Goal: Transaction & Acquisition: Purchase product/service

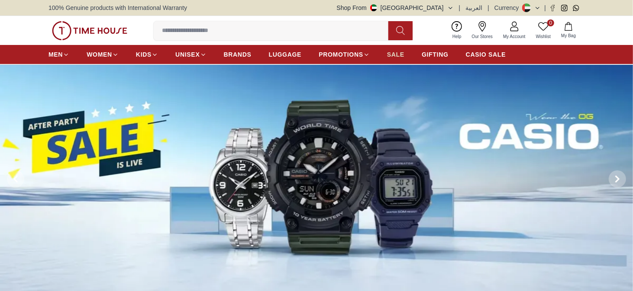
click at [391, 52] on span "SALE" at bounding box center [395, 54] width 17 height 9
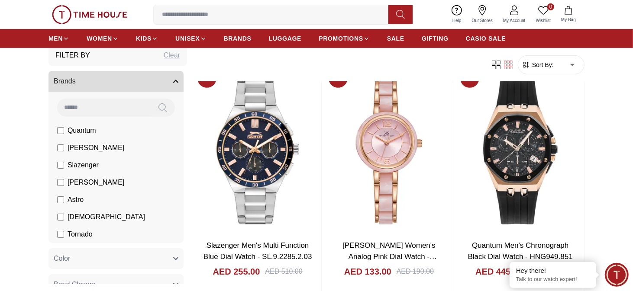
scroll to position [21, 0]
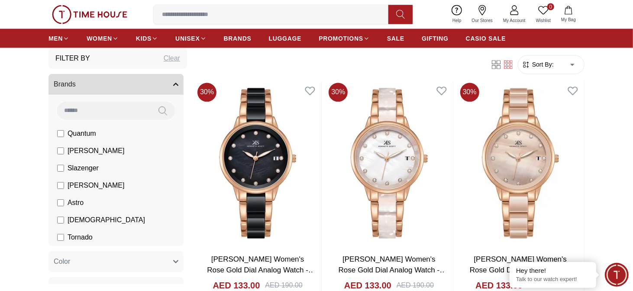
scroll to position [984, 0]
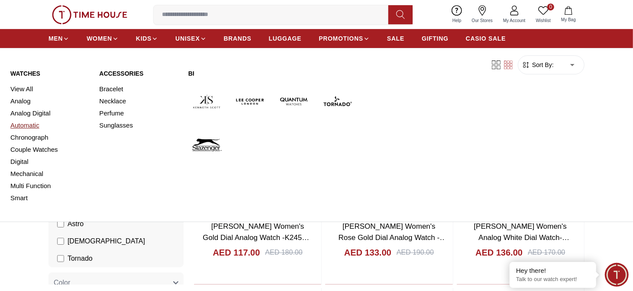
click at [33, 124] on link "Automatic" at bounding box center [49, 125] width 78 height 12
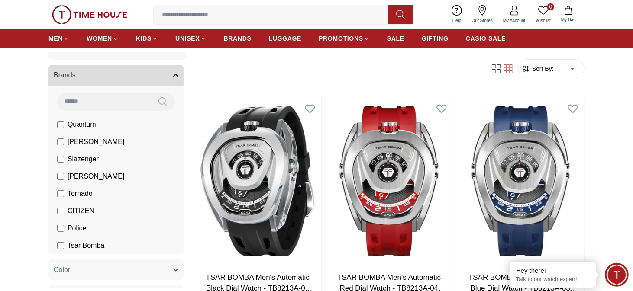
scroll to position [32, 0]
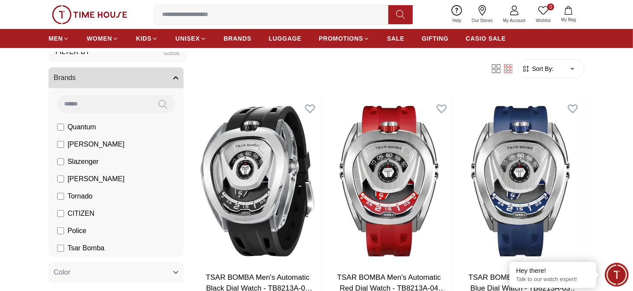
click at [174, 77] on icon "button" at bounding box center [176, 78] width 4 height 2
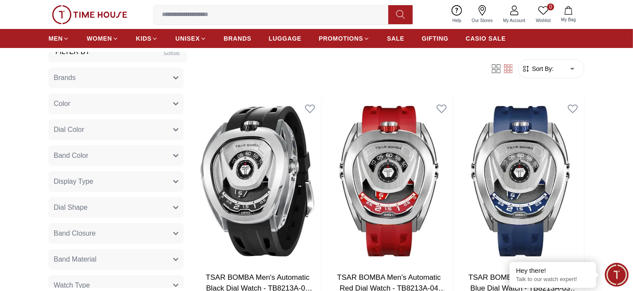
click at [173, 76] on icon "button" at bounding box center [175, 77] width 5 height 5
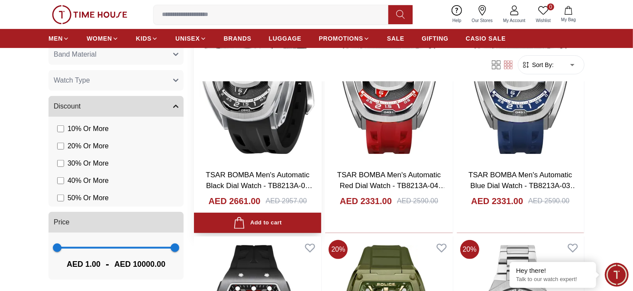
scroll to position [149, 0]
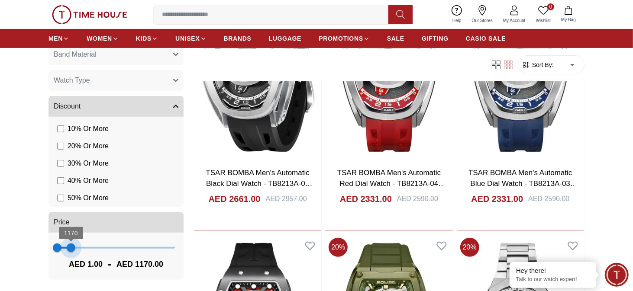
type input "****"
drag, startPoint x: 167, startPoint y: 249, endPoint x: 69, endPoint y: 252, distance: 98.3
click at [69, 252] on span "1092" at bounding box center [70, 248] width 9 height 9
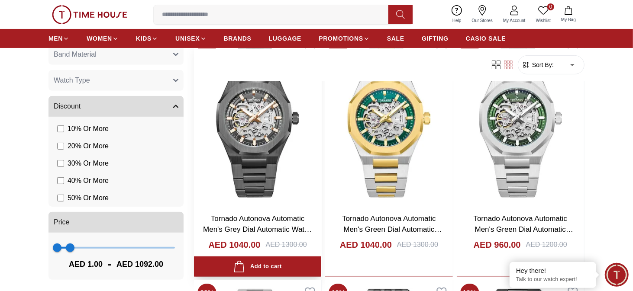
scroll to position [134, 0]
